Goal: Information Seeking & Learning: Learn about a topic

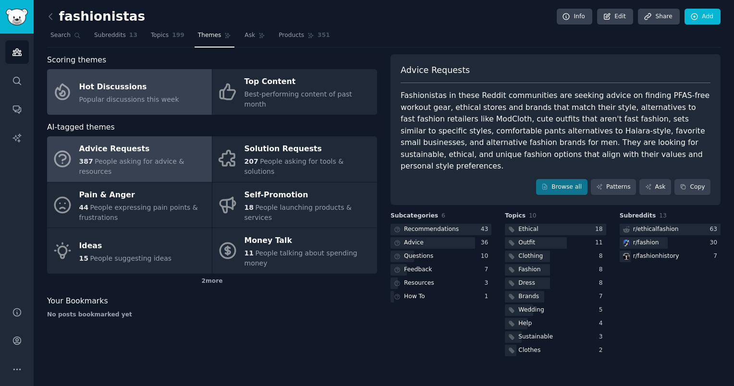
click at [185, 94] on link "Hot Discussions Popular discussions this week" at bounding box center [129, 92] width 165 height 46
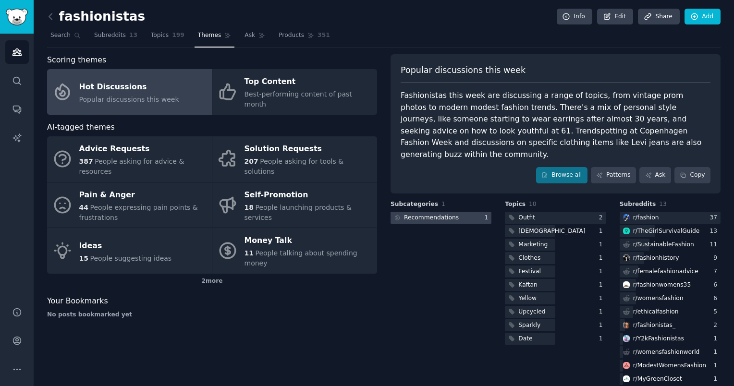
click at [426, 214] on div "Recommendations" at bounding box center [431, 218] width 55 height 9
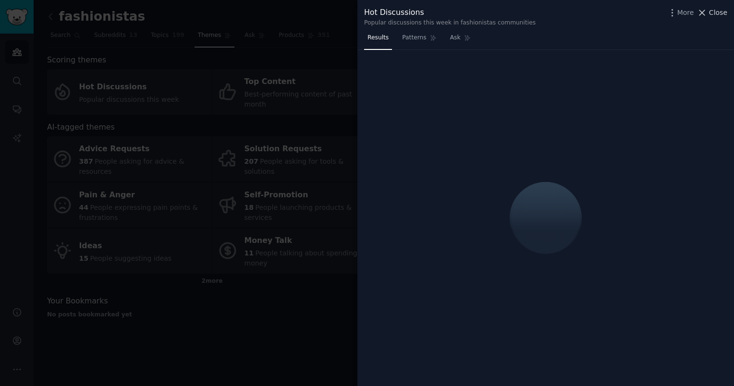
click at [717, 10] on span "Close" at bounding box center [718, 13] width 18 height 10
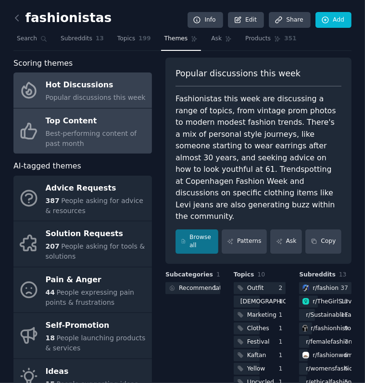
click at [99, 138] on div "Best-performing content of past month" at bounding box center [96, 139] width 101 height 20
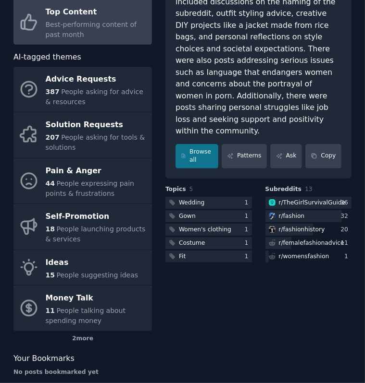
scroll to position [57, 0]
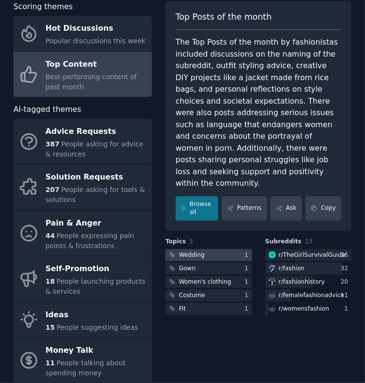
click at [225, 249] on div at bounding box center [208, 255] width 86 height 12
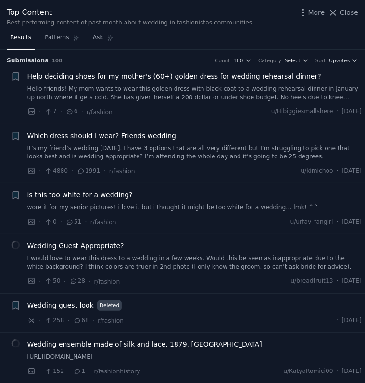
click at [298, 59] on span "Select" at bounding box center [291, 60] width 15 height 7
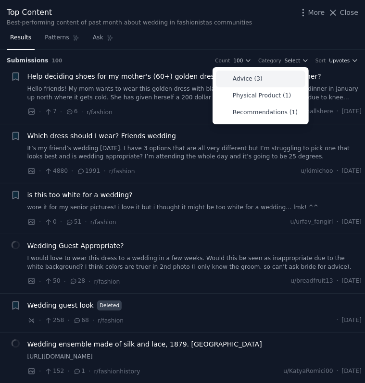
click at [261, 76] on div "Advice (3)" at bounding box center [260, 79] width 89 height 17
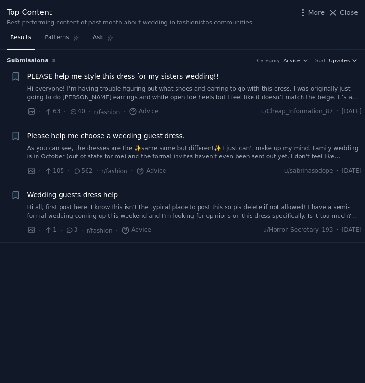
click at [331, 67] on li "+ PLEASE help me style this dress for my sisters wedding!! Hi everyone! I’m hav…" at bounding box center [182, 94] width 365 height 59
click at [342, 60] on span "Upvotes" at bounding box center [339, 60] width 21 height 7
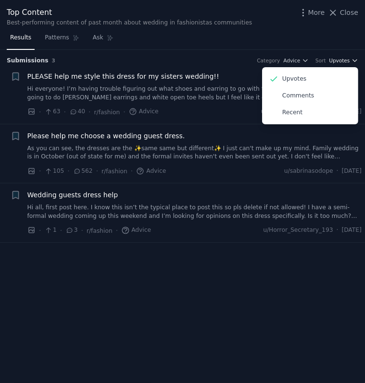
click at [342, 60] on span "Upvotes" at bounding box center [339, 60] width 21 height 7
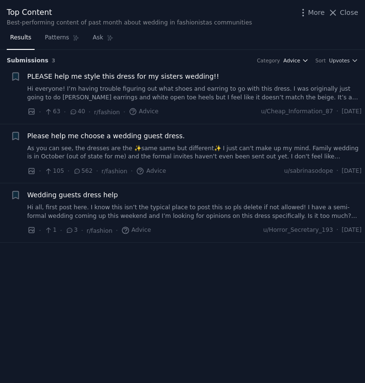
click at [300, 62] on span "Advice" at bounding box center [291, 60] width 17 height 7
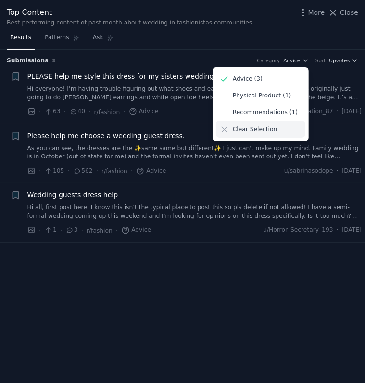
click at [240, 131] on p "Clear Selection" at bounding box center [255, 129] width 44 height 9
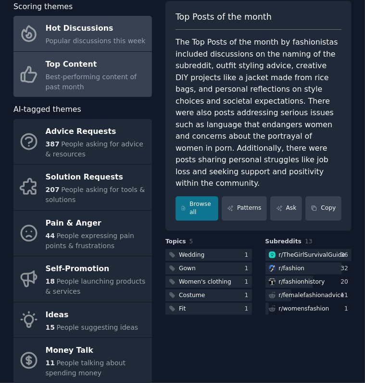
click at [61, 42] on span "Popular discussions this week" at bounding box center [96, 41] width 100 height 8
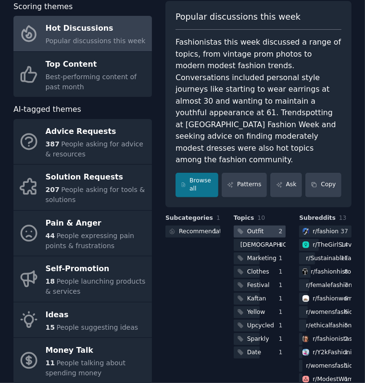
click at [256, 228] on div "Outfit" at bounding box center [255, 232] width 17 height 9
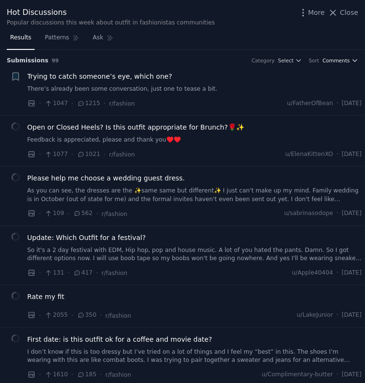
click at [331, 62] on span "Comments" at bounding box center [335, 60] width 27 height 7
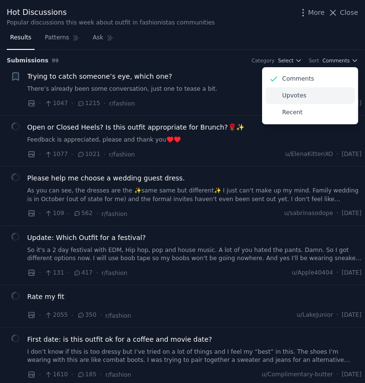
click at [294, 95] on p "Upvotes" at bounding box center [294, 96] width 24 height 9
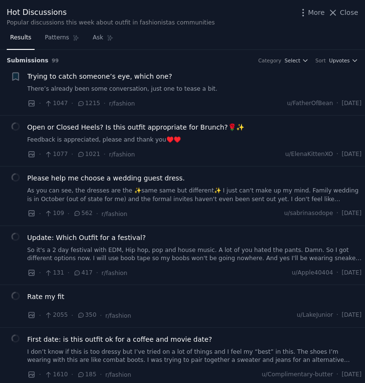
click at [325, 19] on div "Hot Discussions Popular discussions this week about outfit in fashionistas comm…" at bounding box center [182, 17] width 351 height 20
click at [311, 12] on span "More" at bounding box center [316, 13] width 17 height 10
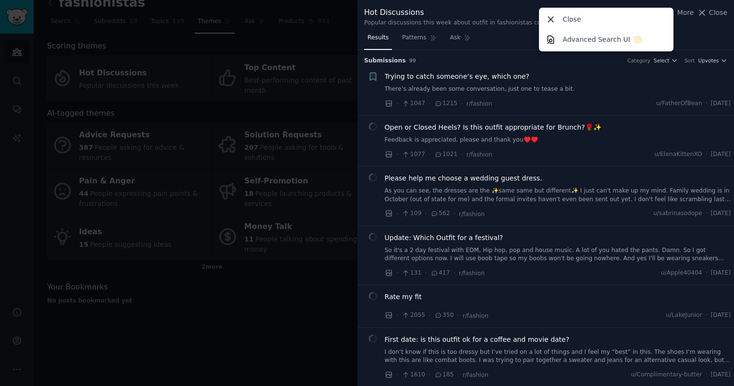
scroll to position [1, 0]
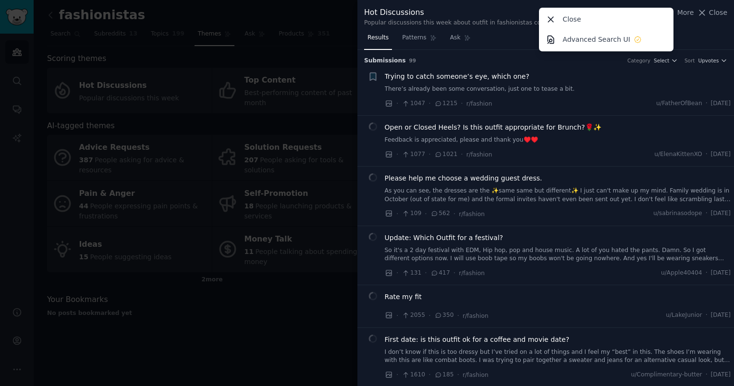
click at [208, 229] on div at bounding box center [367, 193] width 734 height 386
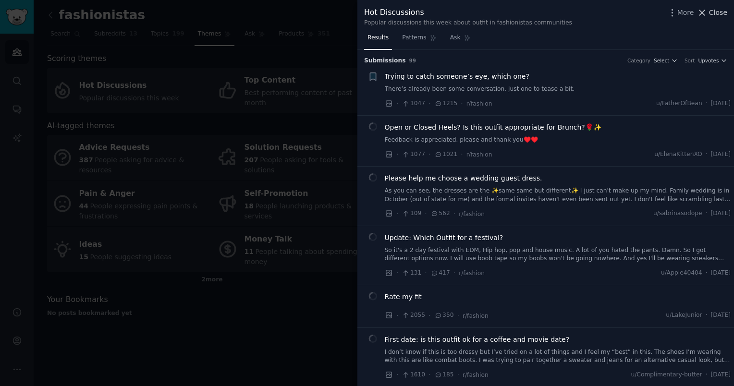
click at [710, 9] on button "Close" at bounding box center [712, 13] width 30 height 10
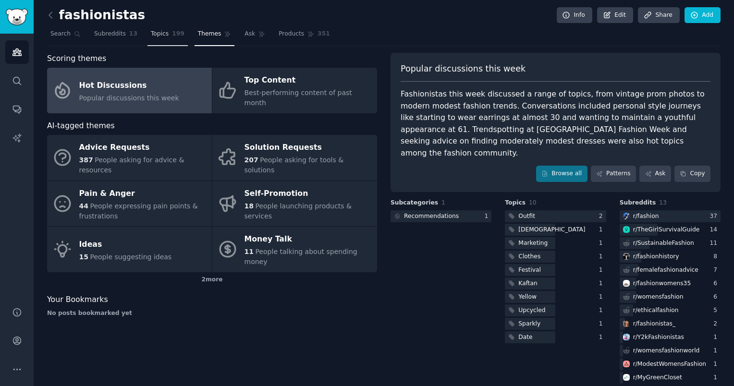
click at [170, 41] on link "Topics 199" at bounding box center [167, 36] width 40 height 20
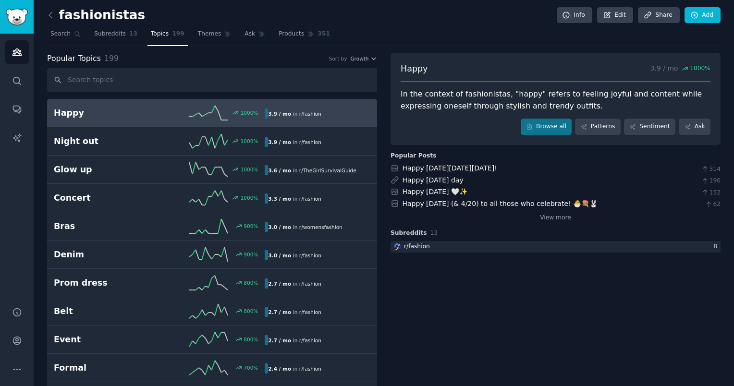
click at [362, 62] on div "Popular Topics 199 Sort by Growth" at bounding box center [212, 59] width 330 height 12
click at [361, 58] on span "Growth" at bounding box center [359, 58] width 18 height 7
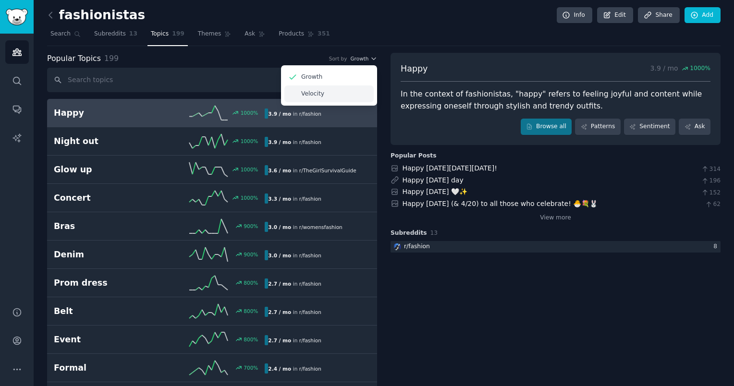
click at [330, 94] on div "Velocity" at bounding box center [328, 94] width 89 height 17
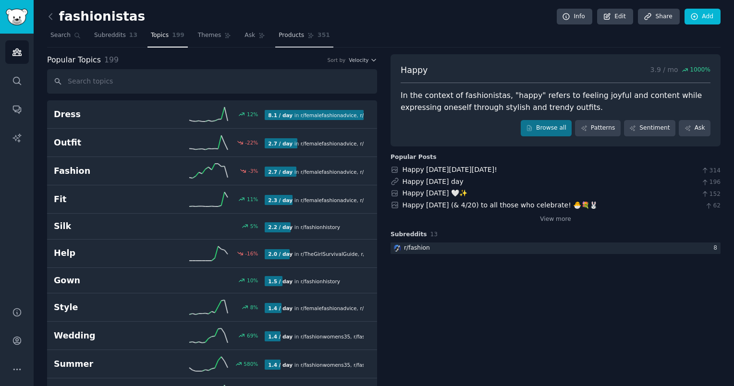
click at [279, 36] on span "Products" at bounding box center [291, 35] width 25 height 9
